Goal: Find specific page/section: Find specific page/section

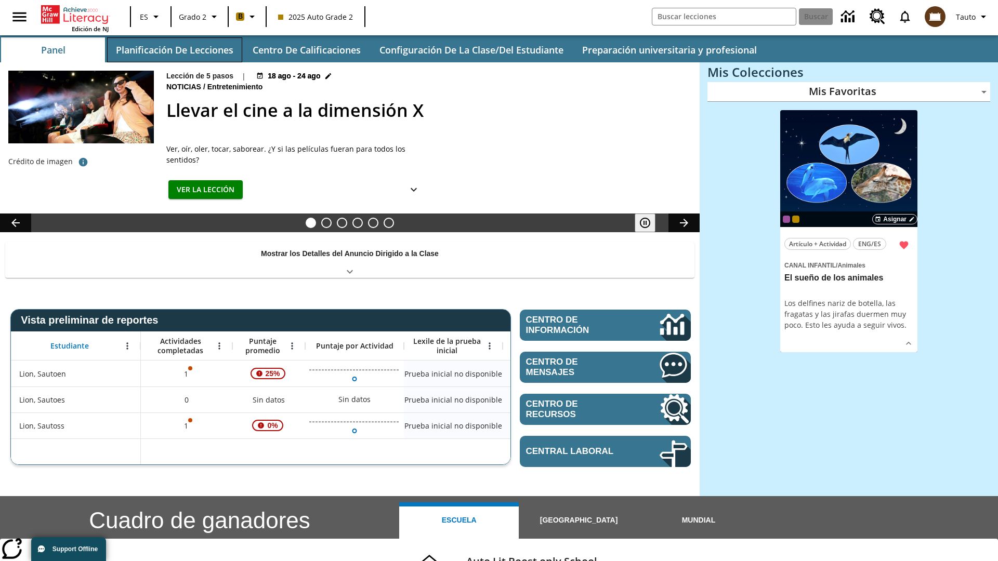
click at [174, 50] on button "Planificación de lecciones" at bounding box center [174, 49] width 135 height 25
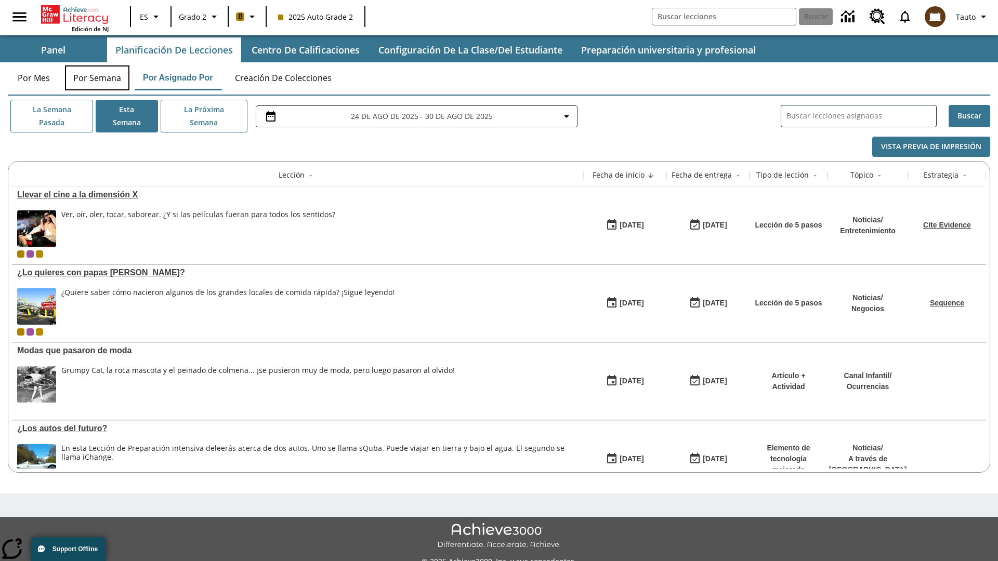
click at [97, 78] on button "Por semana" at bounding box center [97, 77] width 64 height 25
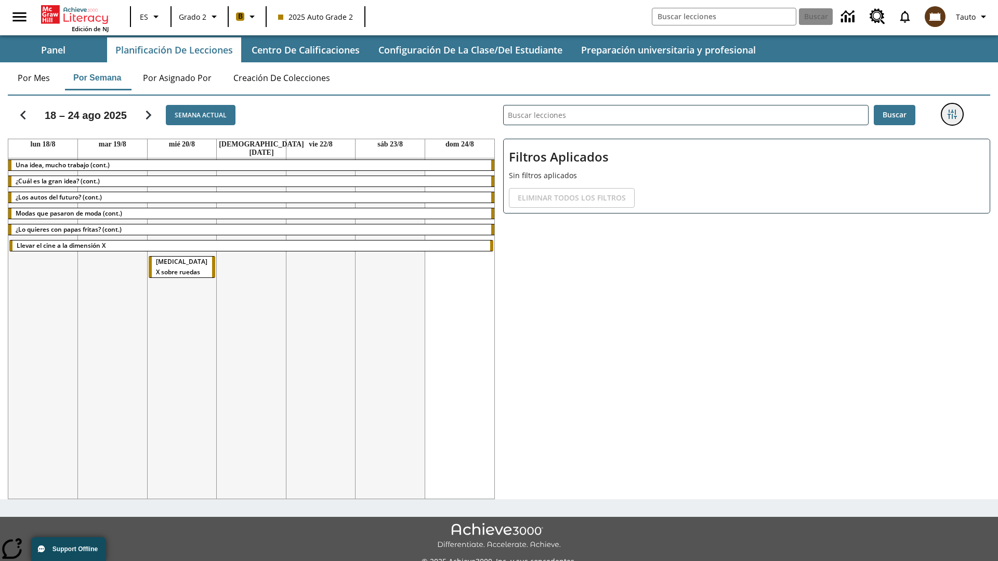
click at [951, 114] on icon "Menú lateral de filtros" at bounding box center [951, 114] width 9 height 9
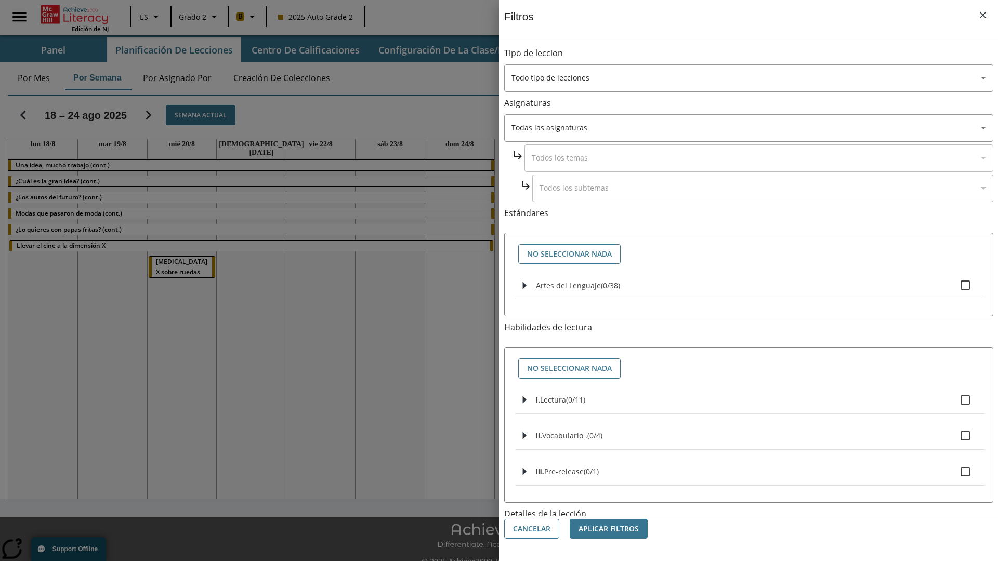
click at [748, 469] on body "Saltar al contenido principal Edición de NJ ES Grado 2 B 2025 Auto Grade 2 Busc…" at bounding box center [499, 292] width 998 height 584
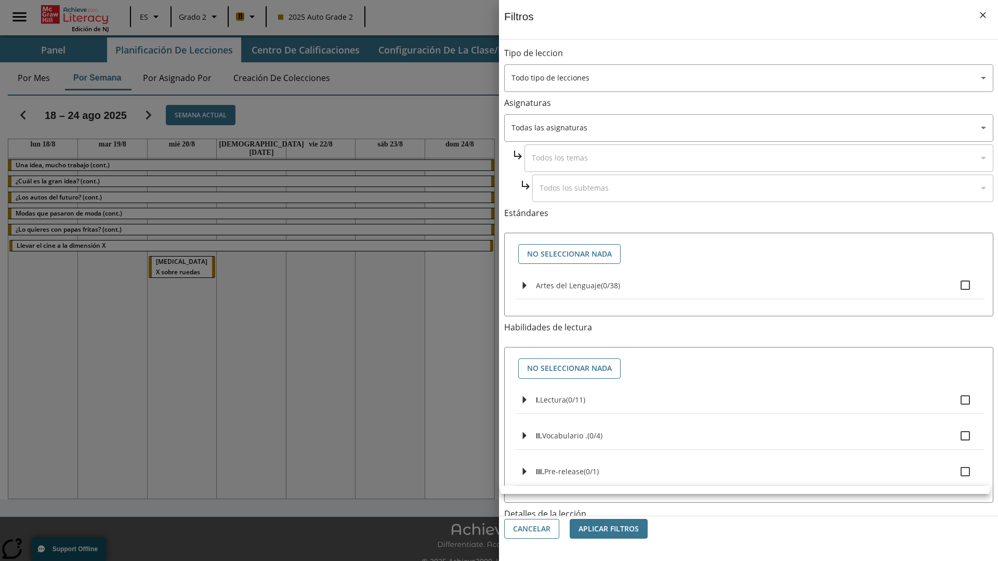
scroll to position [325, 0]
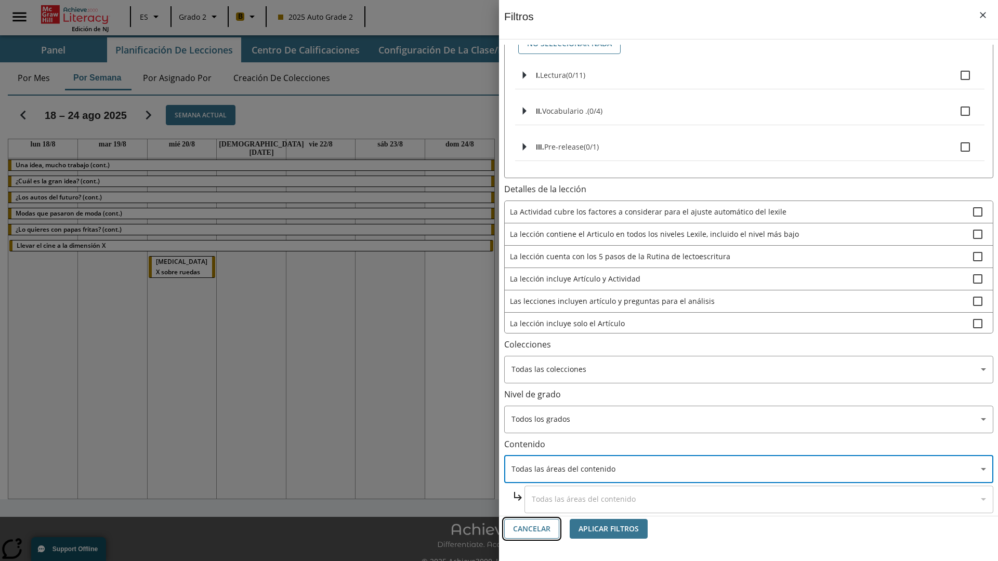
click at [532, 529] on button "Cancelar" at bounding box center [531, 529] width 55 height 20
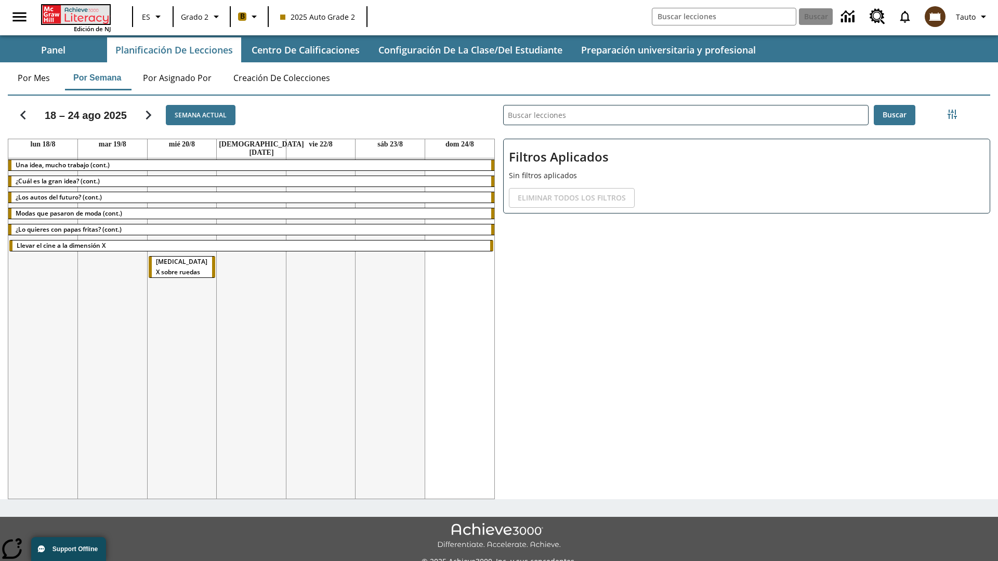
click at [75, 14] on icon "Portada" at bounding box center [76, 14] width 69 height 19
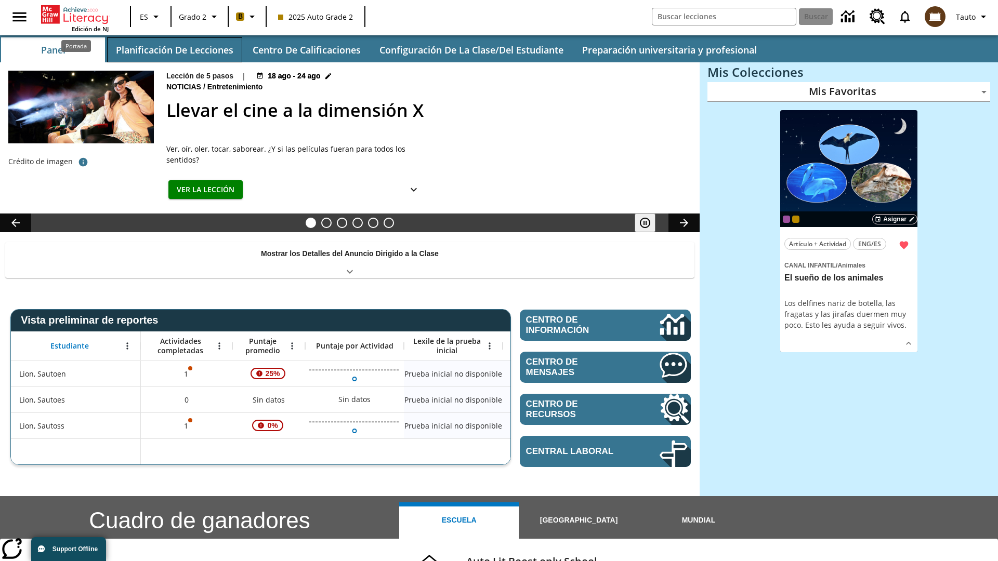
click at [174, 50] on button "Planificación de lecciones" at bounding box center [174, 49] width 135 height 25
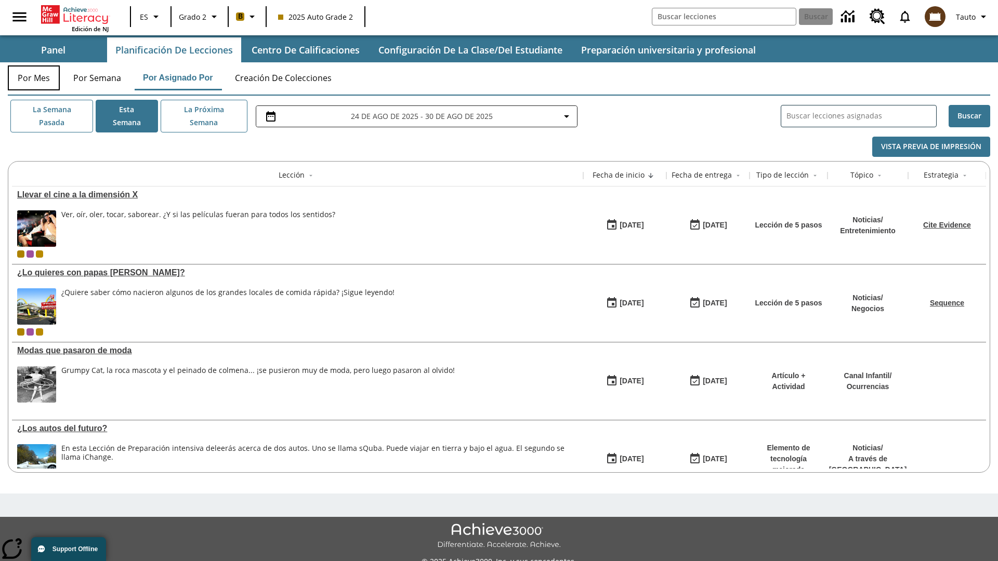
click at [34, 78] on button "Por mes" at bounding box center [34, 77] width 52 height 25
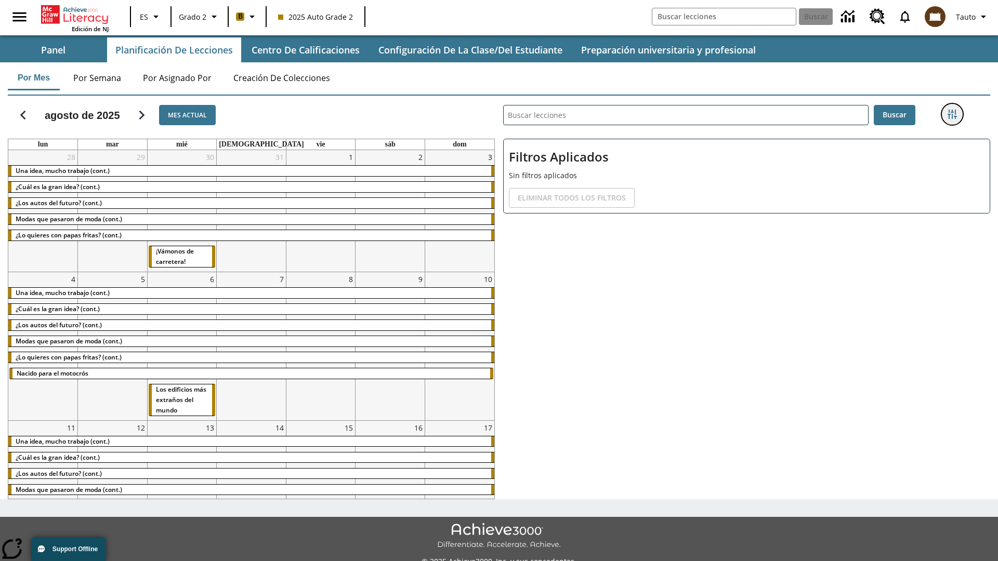
click at [951, 114] on icon "Menú lateral de filtros" at bounding box center [951, 114] width 9 height 9
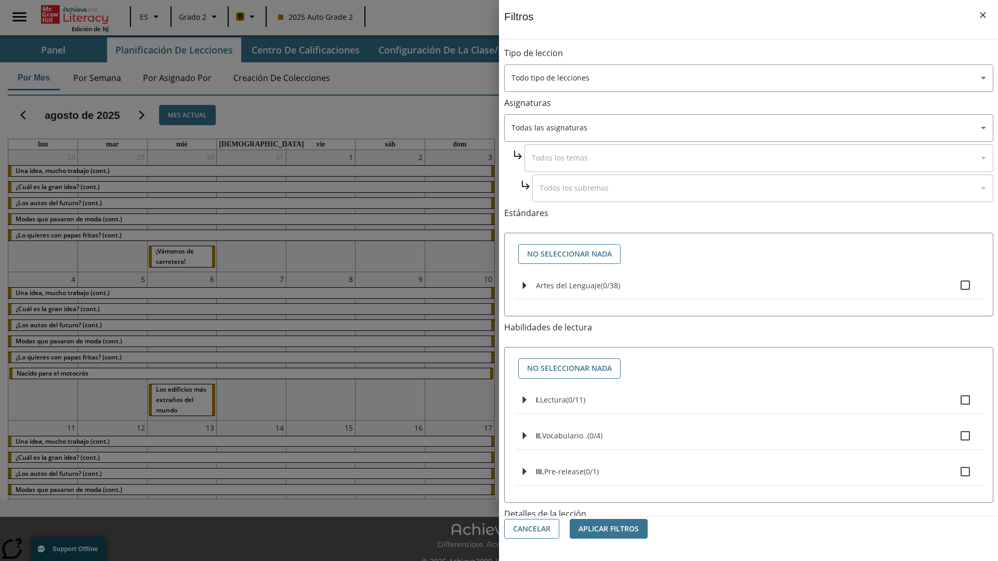
click at [748, 469] on body "Saltar al contenido principal Edición de NJ ES Grado 2 B 2025 Auto Grade 2 Busc…" at bounding box center [499, 292] width 998 height 584
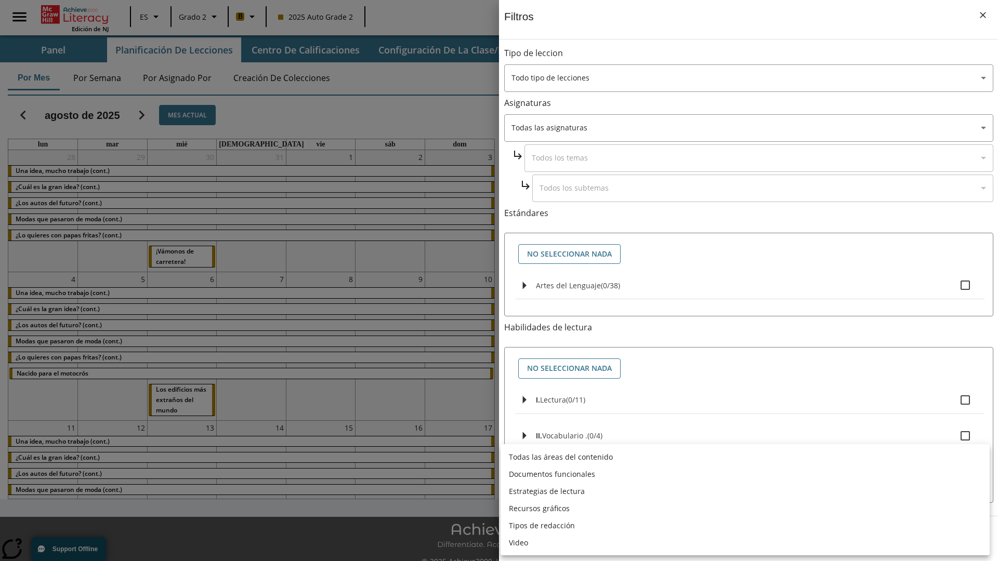
scroll to position [325, 0]
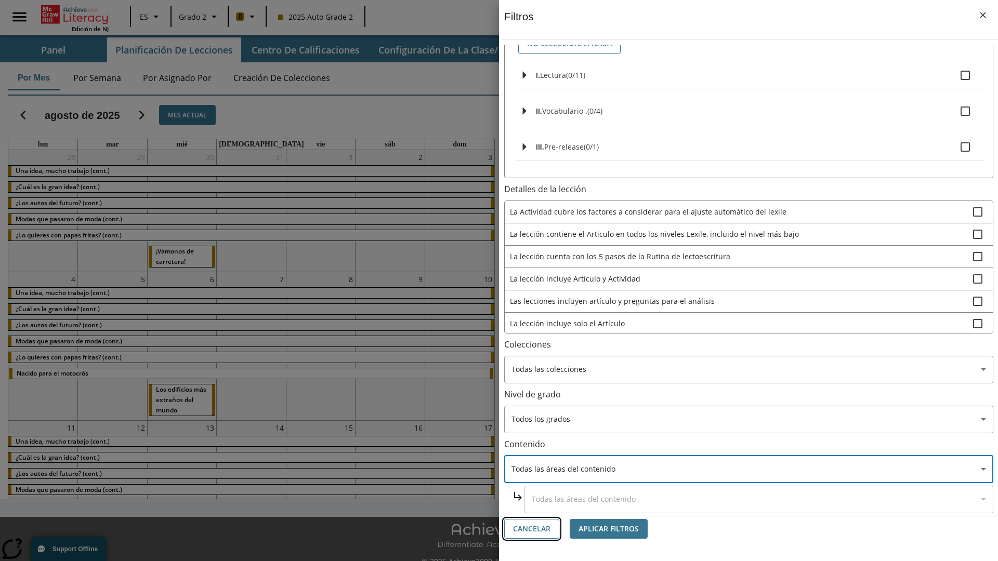
click at [532, 529] on button "Cancelar" at bounding box center [531, 529] width 55 height 20
